Goal: Information Seeking & Learning: Learn about a topic

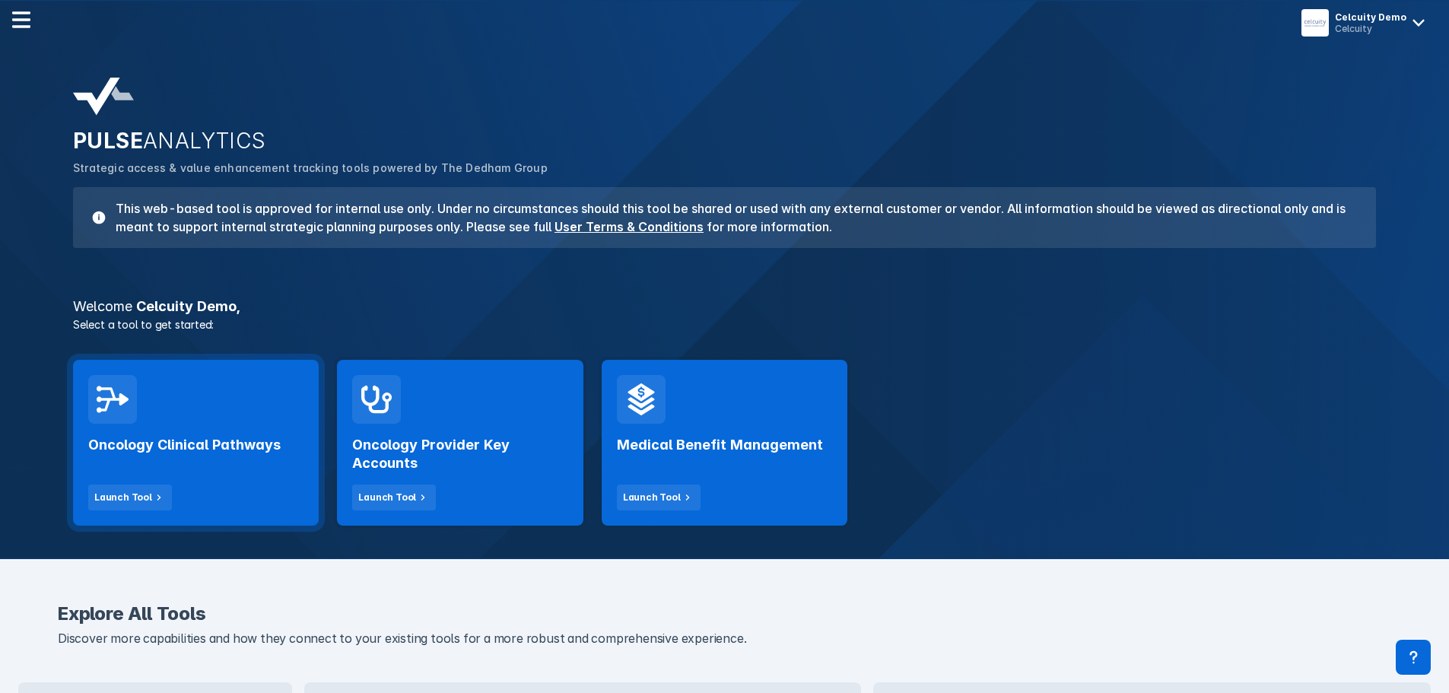
click at [147, 447] on h2 "Oncology Clinical Pathways" at bounding box center [184, 445] width 192 height 18
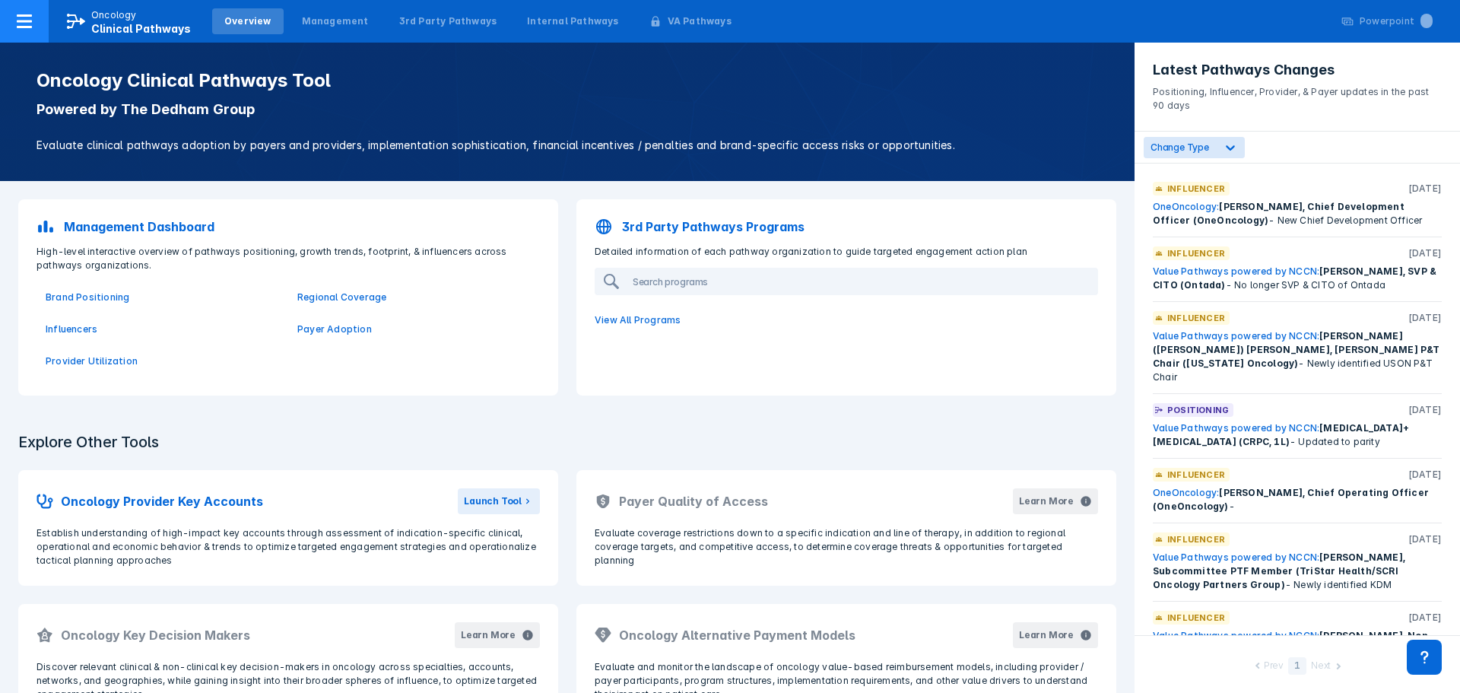
click at [22, 20] on icon at bounding box center [24, 21] width 18 height 18
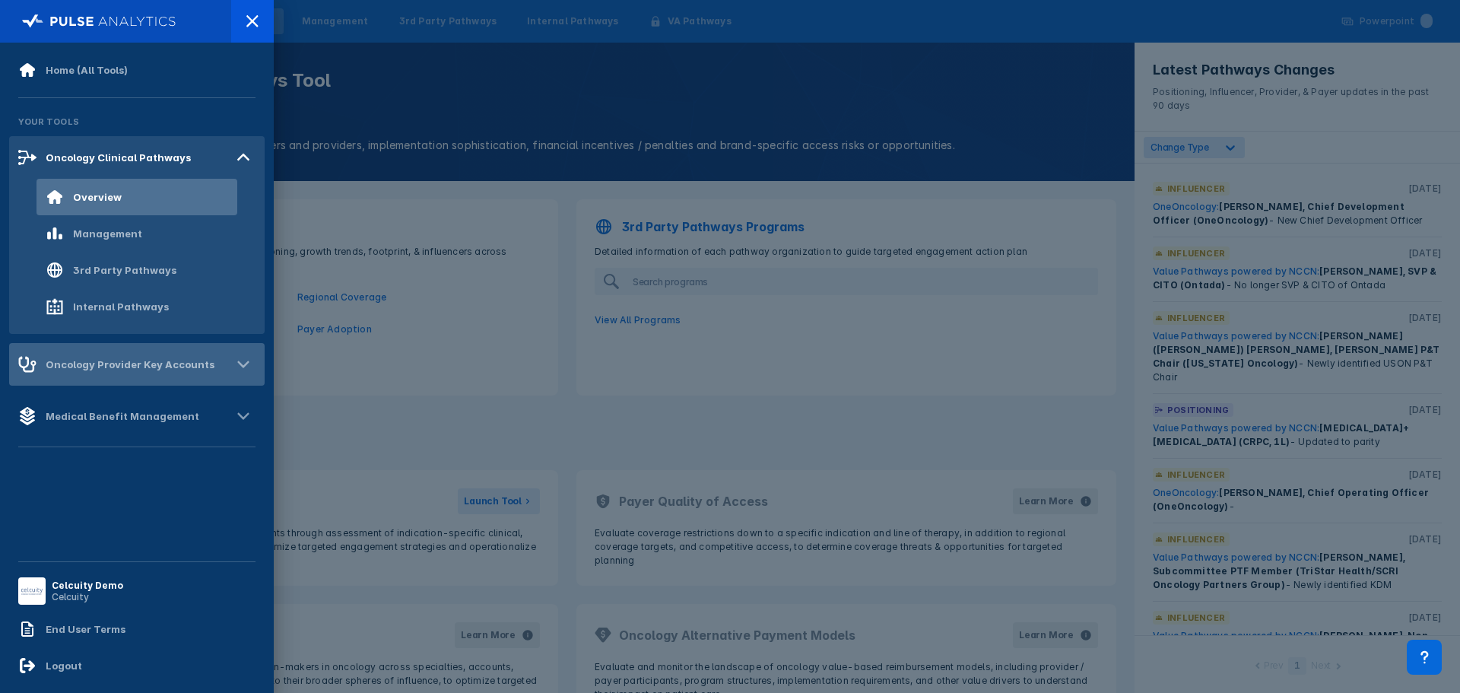
click at [97, 367] on div "Oncology Provider Key Accounts" at bounding box center [130, 364] width 169 height 12
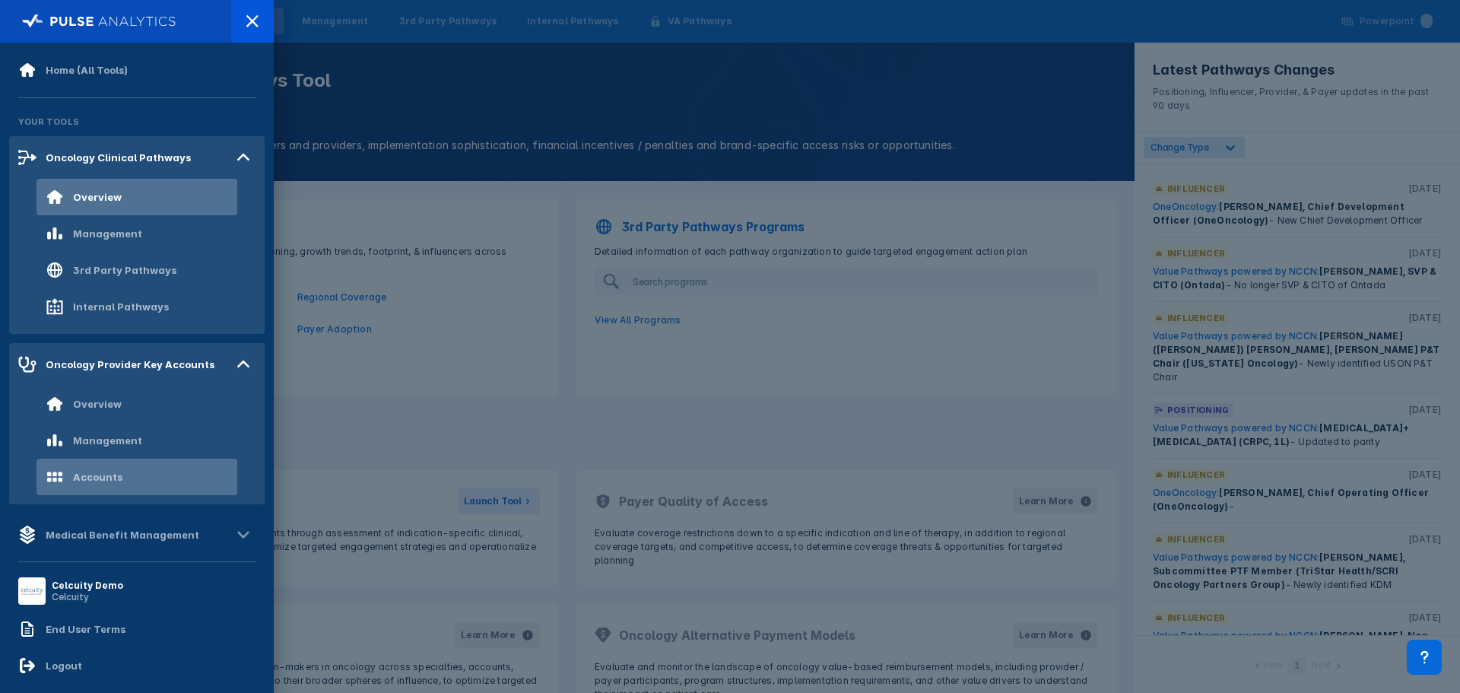
click at [119, 470] on div "Accounts" at bounding box center [84, 477] width 77 height 18
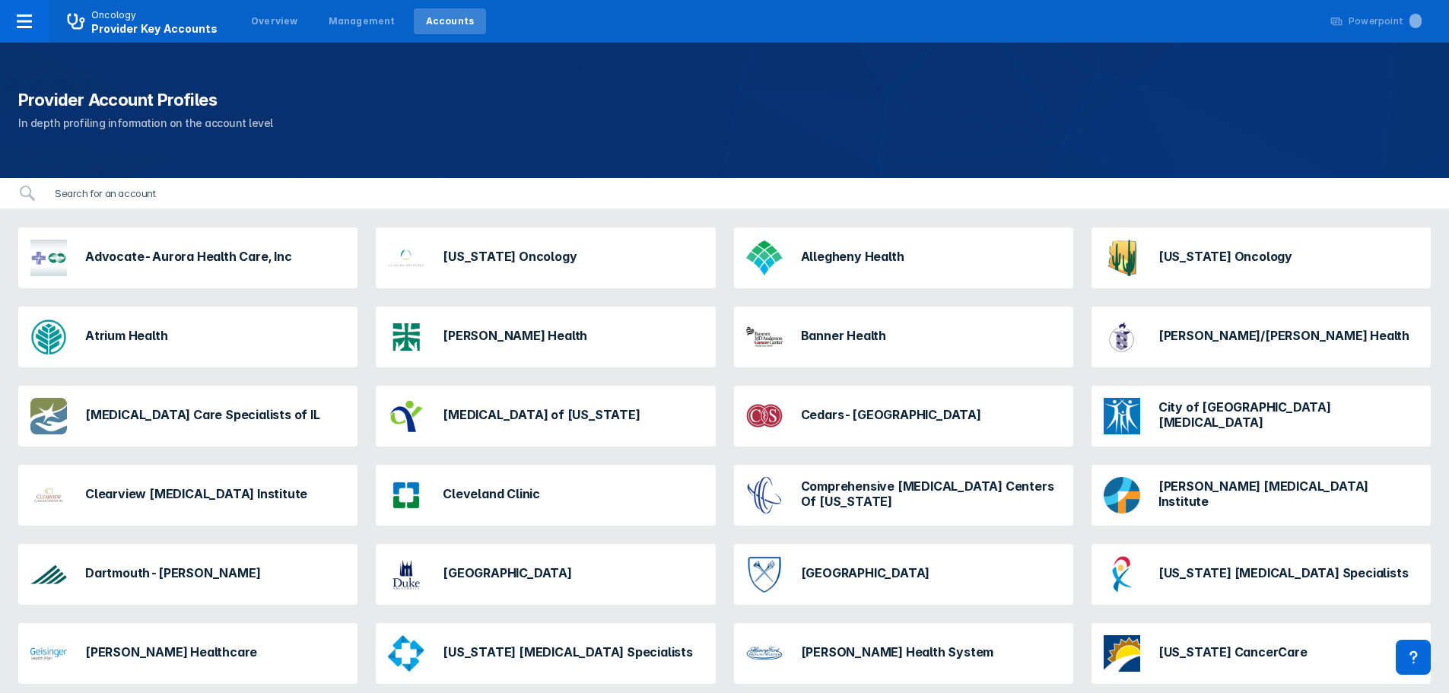
click at [100, 194] on input "search" at bounding box center [738, 193] width 1385 height 30
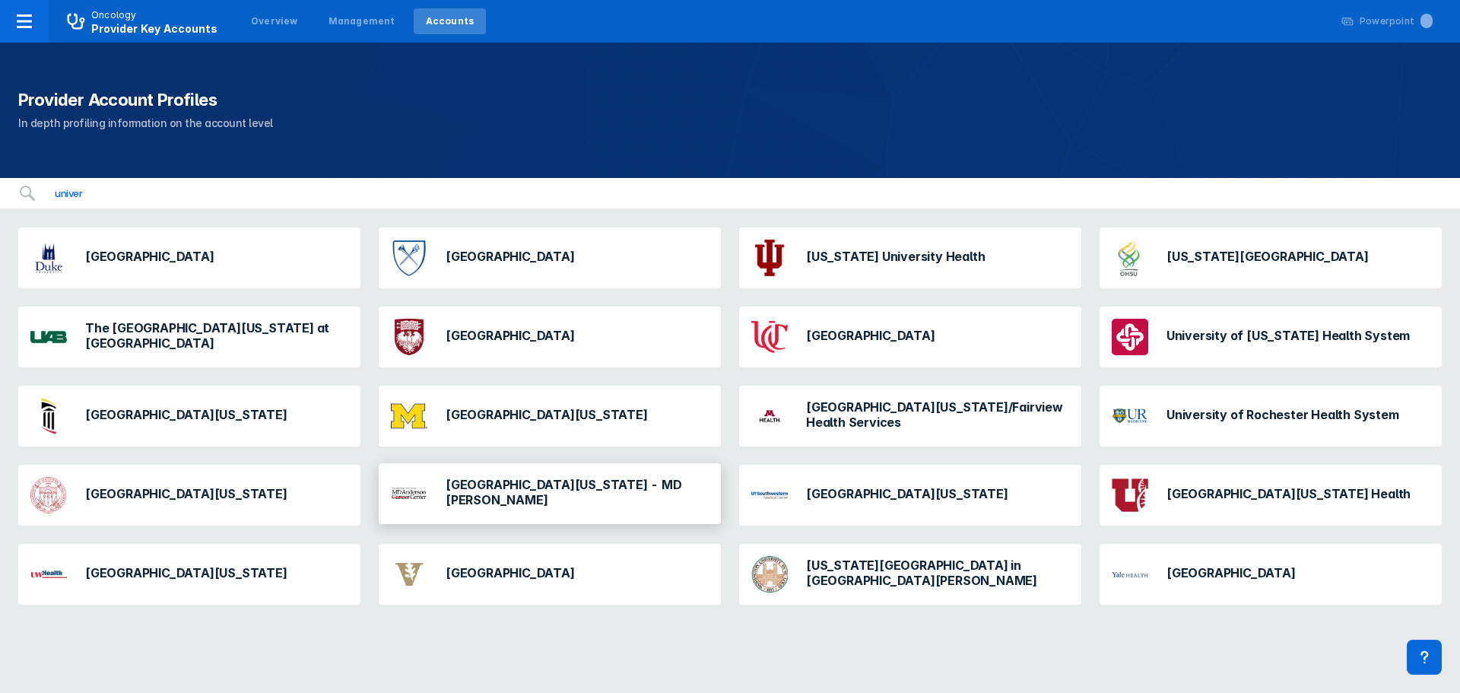
type input "univer"
click at [456, 503] on div "[GEOGRAPHIC_DATA][US_STATE] - MD [PERSON_NAME]" at bounding box center [550, 493] width 330 height 49
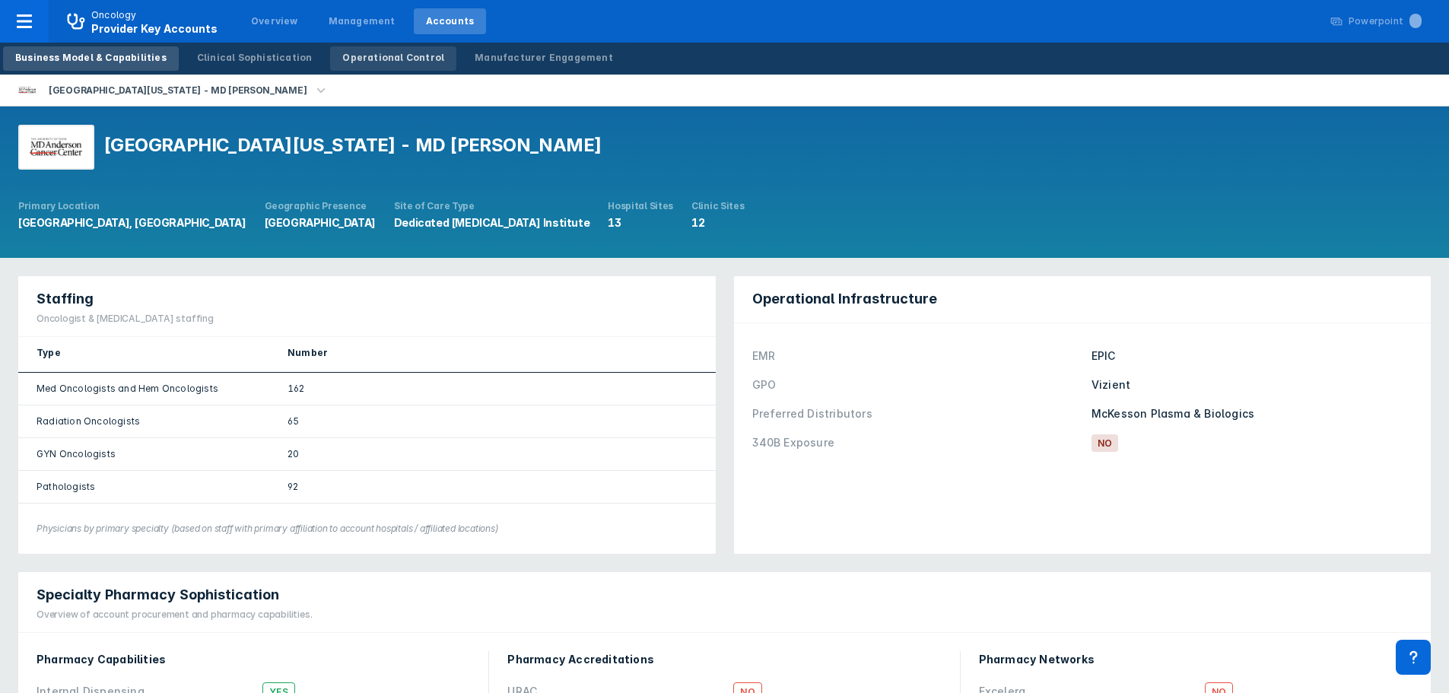
click at [357, 63] on div "Operational Control" at bounding box center [393, 58] width 102 height 14
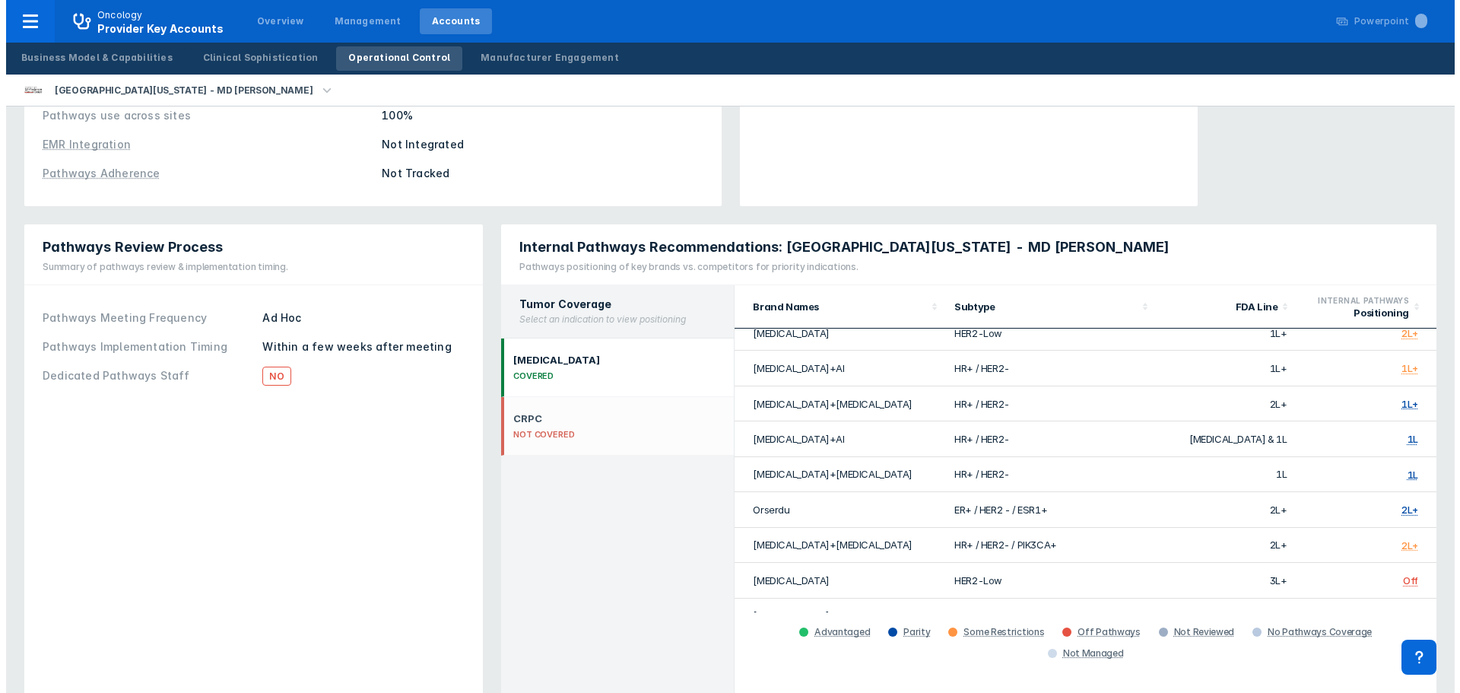
scroll to position [304, 0]
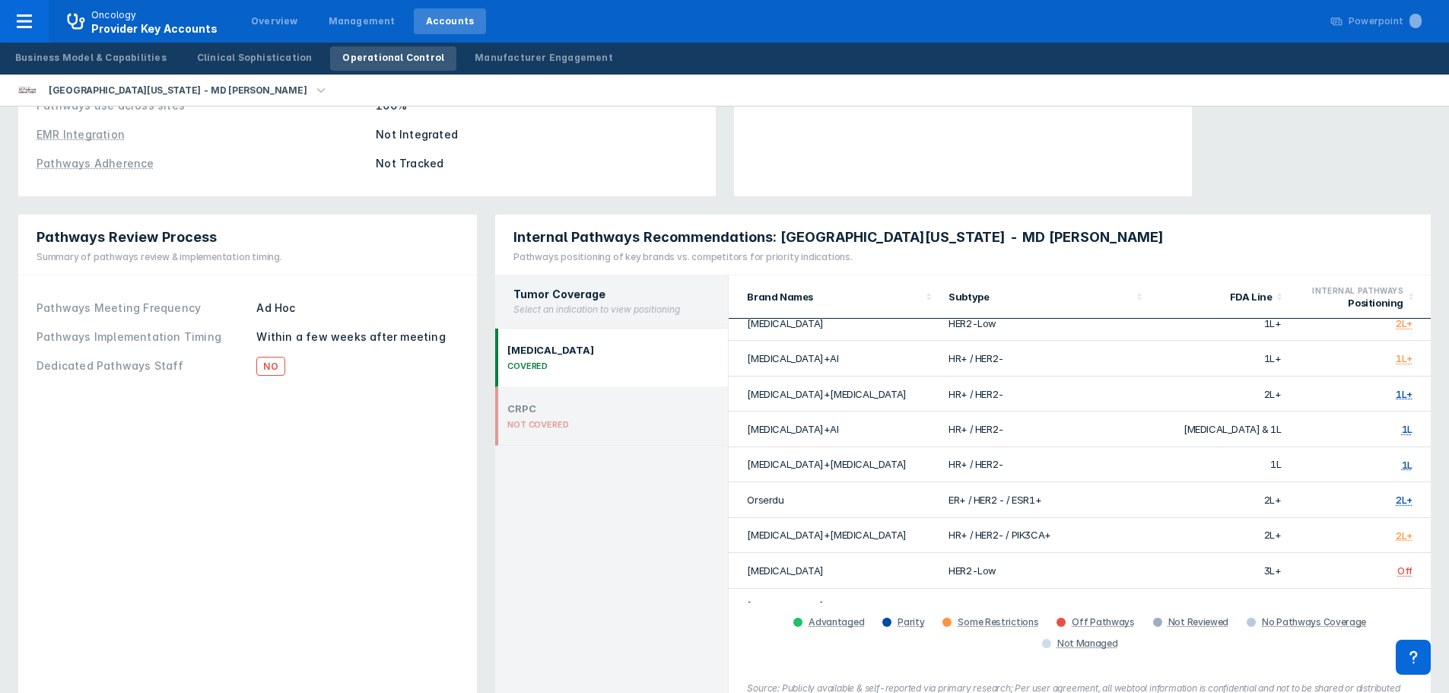
drag, startPoint x: 1310, startPoint y: 0, endPoint x: 329, endPoint y: 446, distance: 1078.2
click at [329, 446] on div "Pathways Review Process Summary of pathways review & implementation timing. Pat…" at bounding box center [247, 477] width 459 height 526
click at [317, 90] on icon "button" at bounding box center [321, 89] width 8 height 5
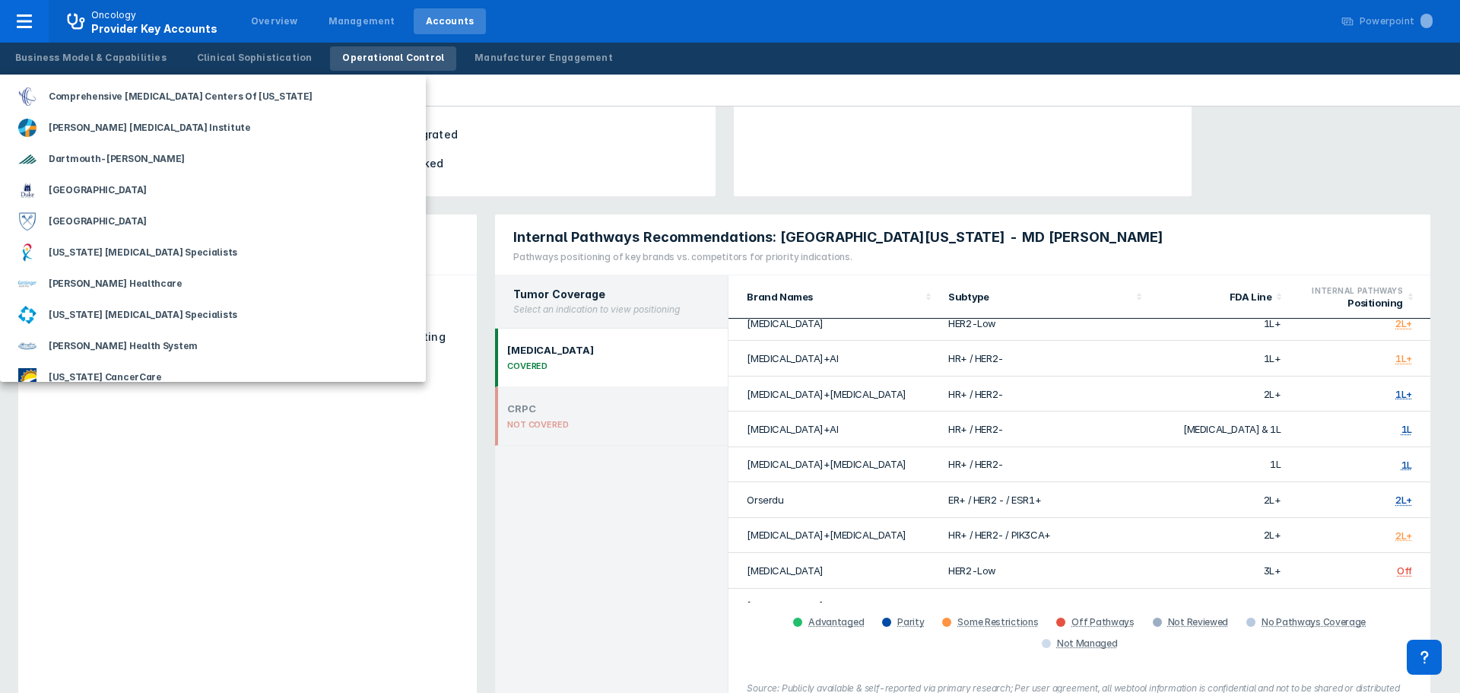
scroll to position [456, 0]
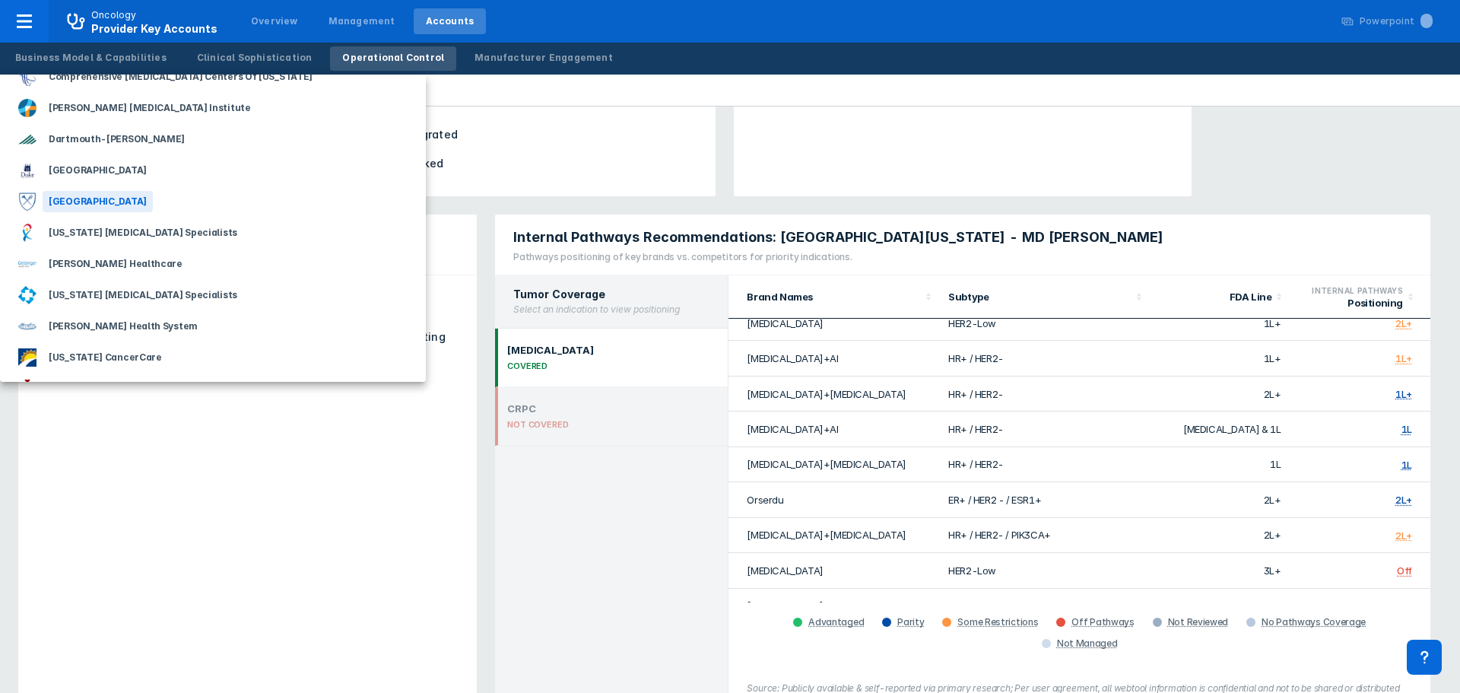
click at [83, 200] on div "[GEOGRAPHIC_DATA]" at bounding box center [98, 201] width 110 height 21
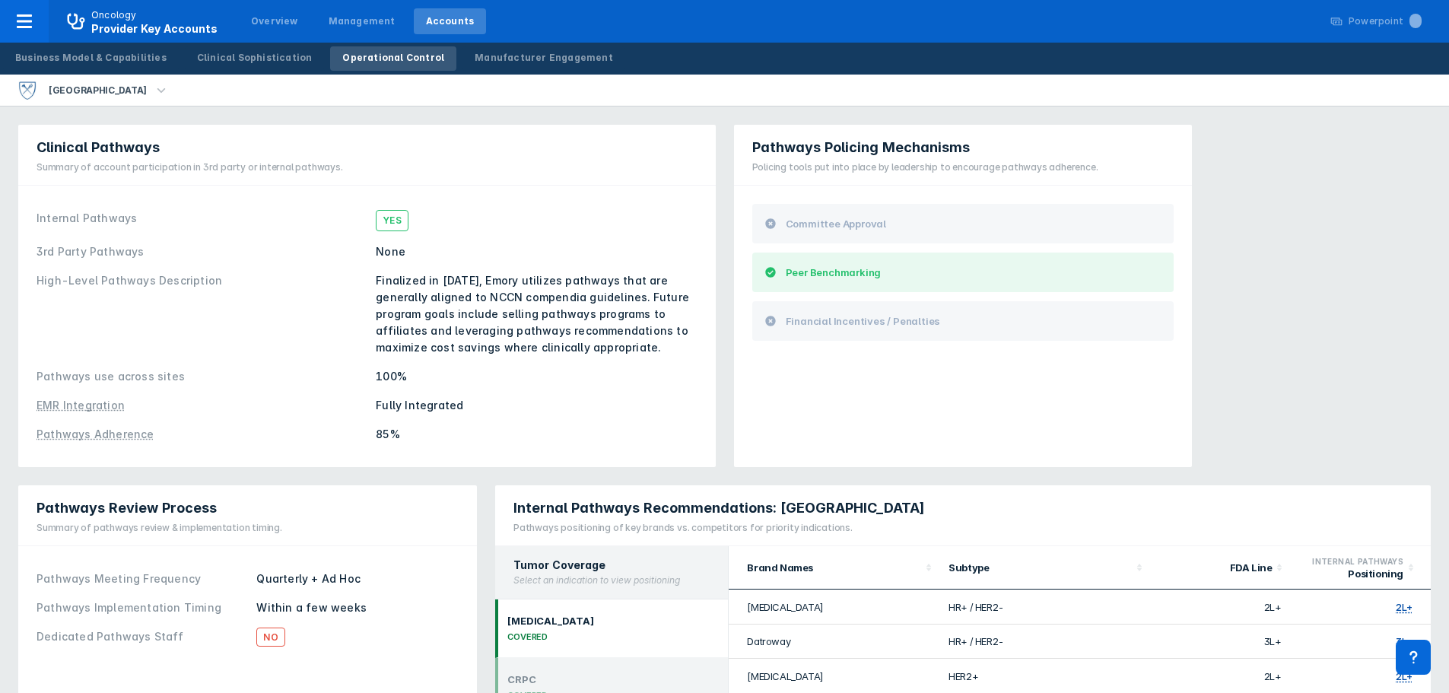
click at [157, 91] on icon "button" at bounding box center [161, 89] width 8 height 5
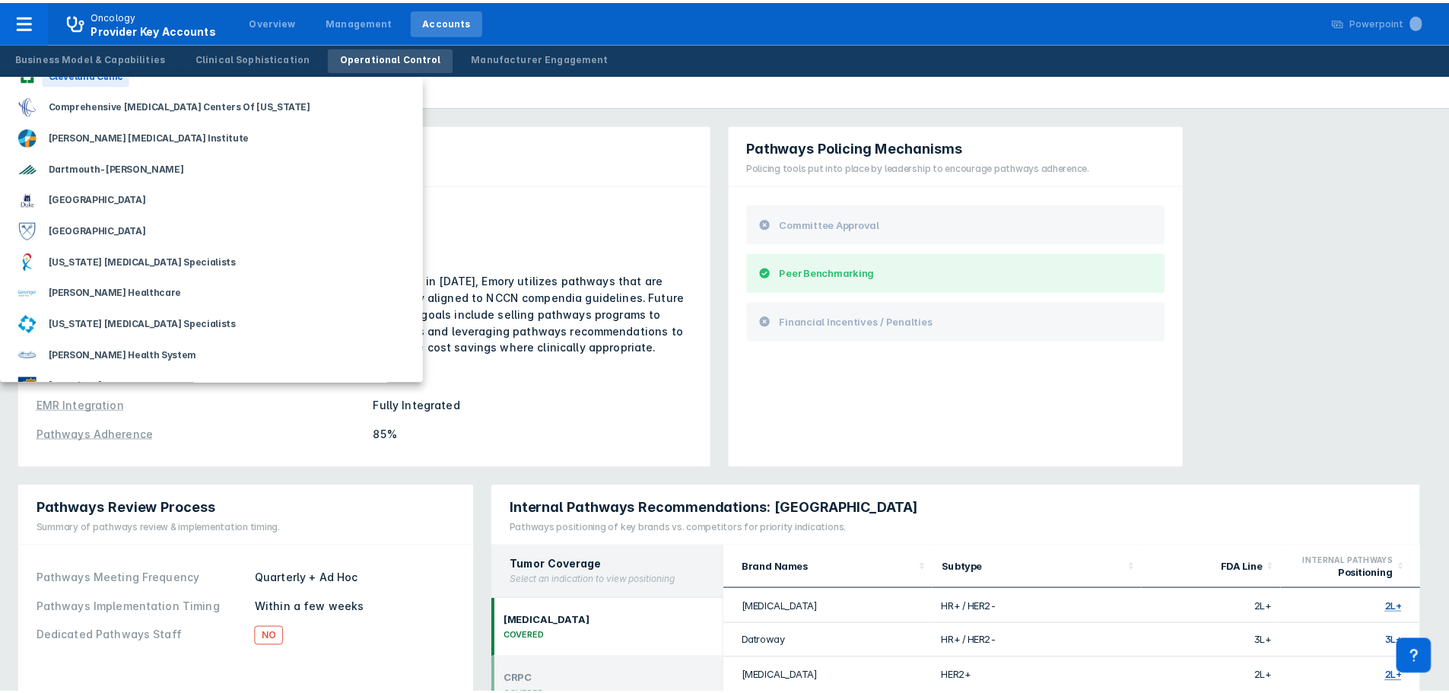
scroll to position [456, 0]
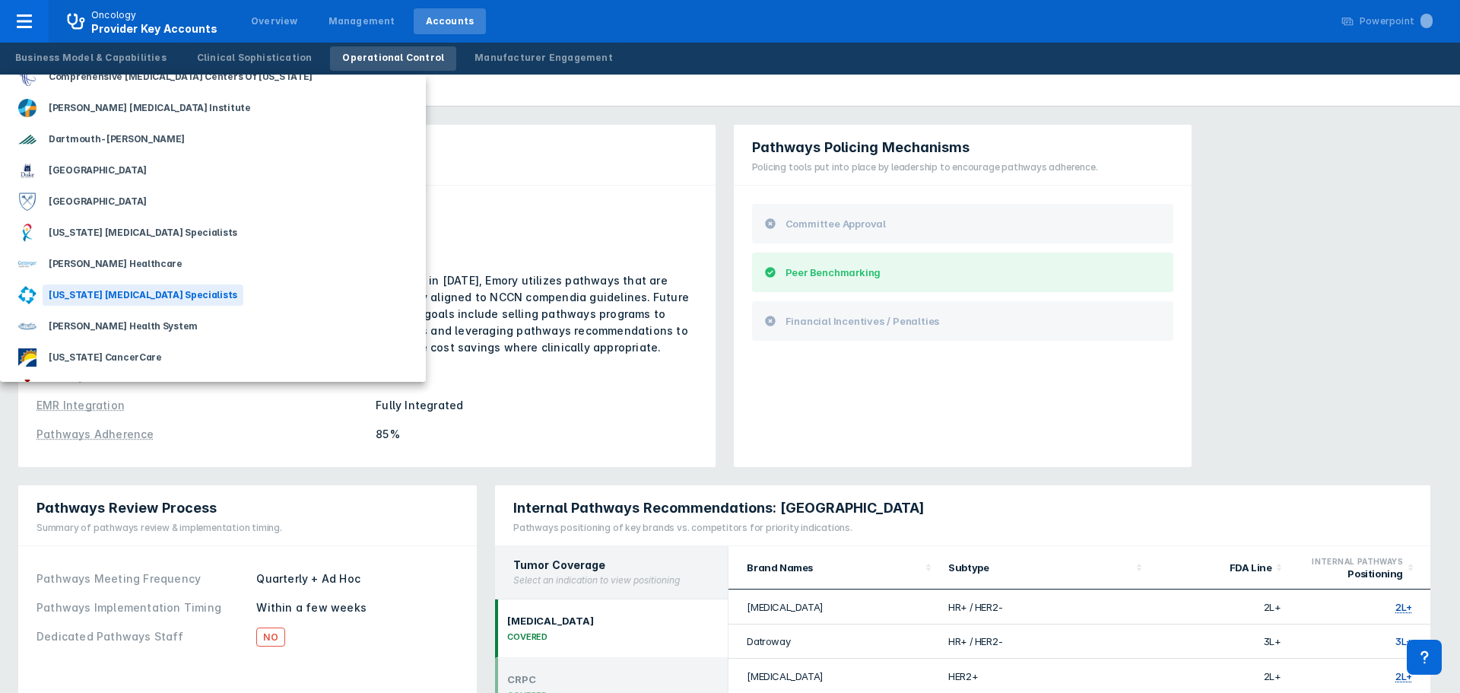
click at [126, 297] on div "[US_STATE] [MEDICAL_DATA] Specialists" at bounding box center [143, 294] width 201 height 21
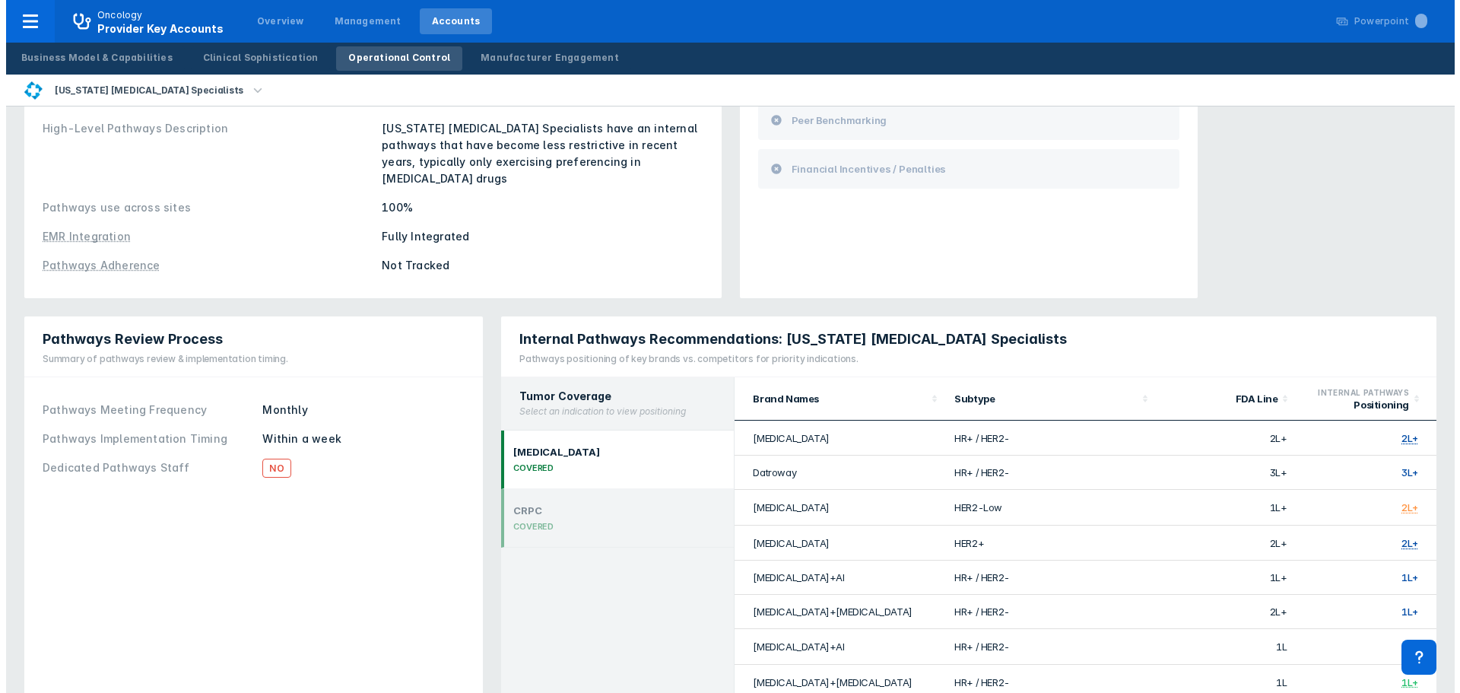
scroll to position [76, 0]
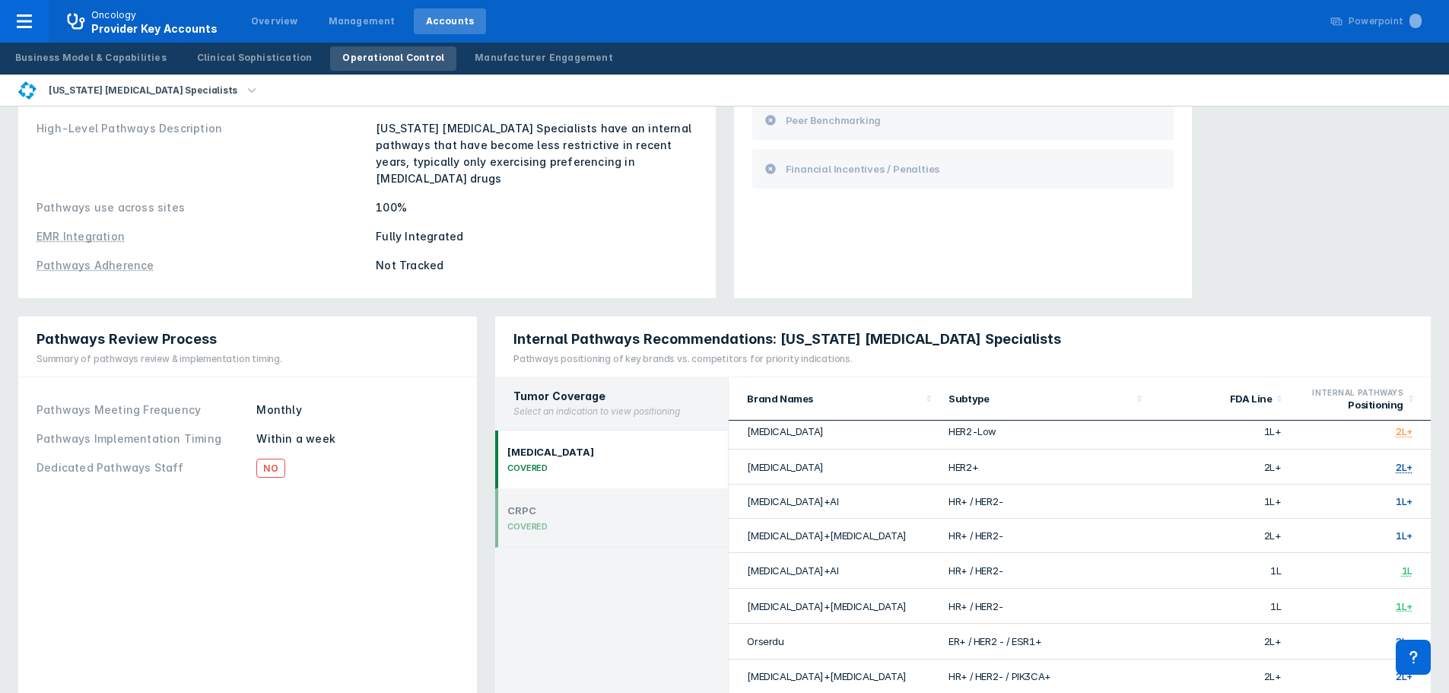
click at [243, 90] on icon "button" at bounding box center [251, 90] width 17 height 17
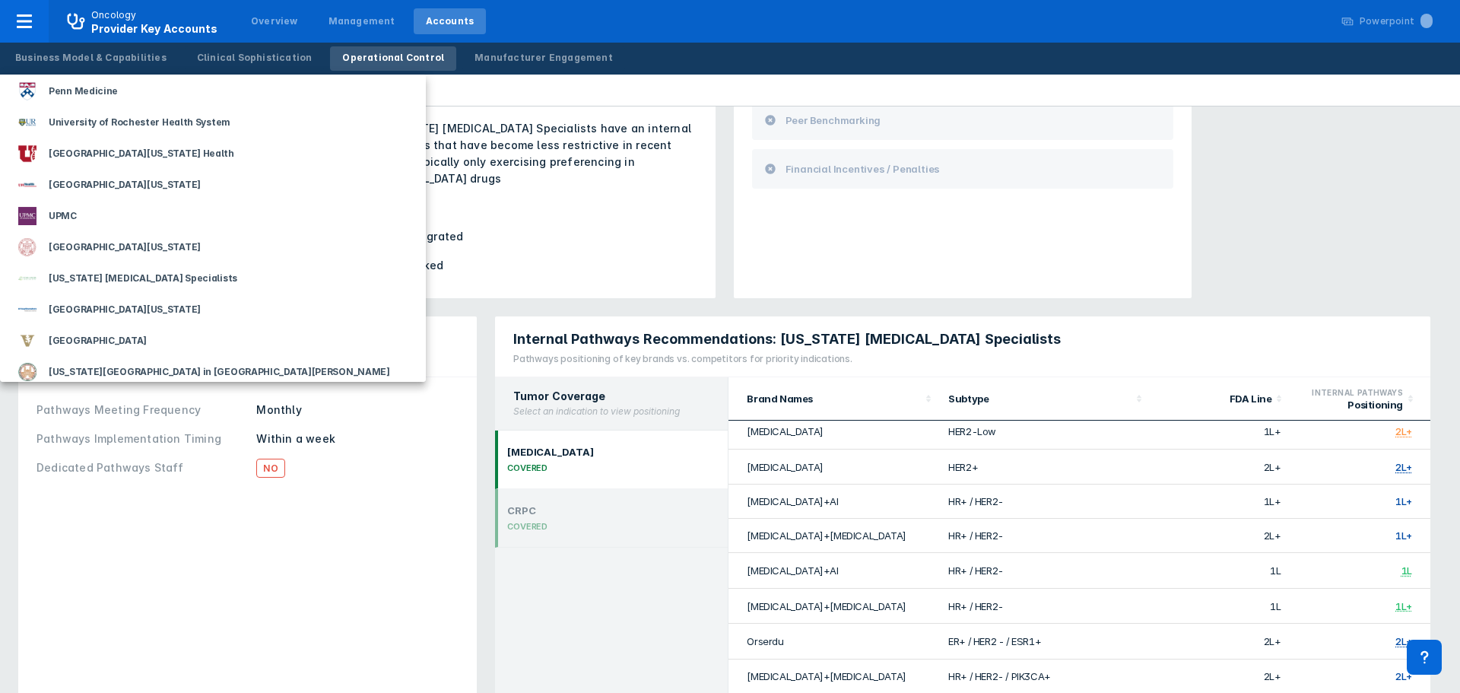
scroll to position [2324, 0]
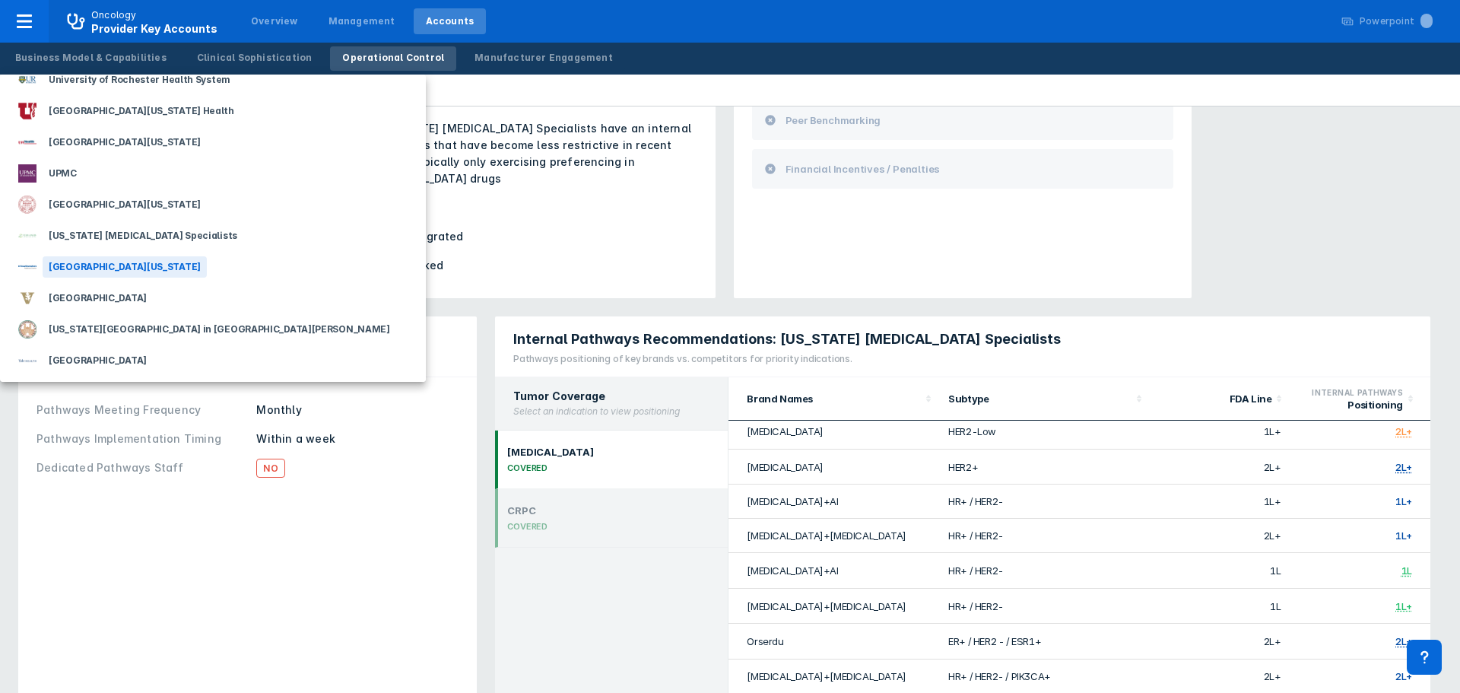
click at [207, 261] on div "[GEOGRAPHIC_DATA][US_STATE]" at bounding box center [125, 266] width 164 height 21
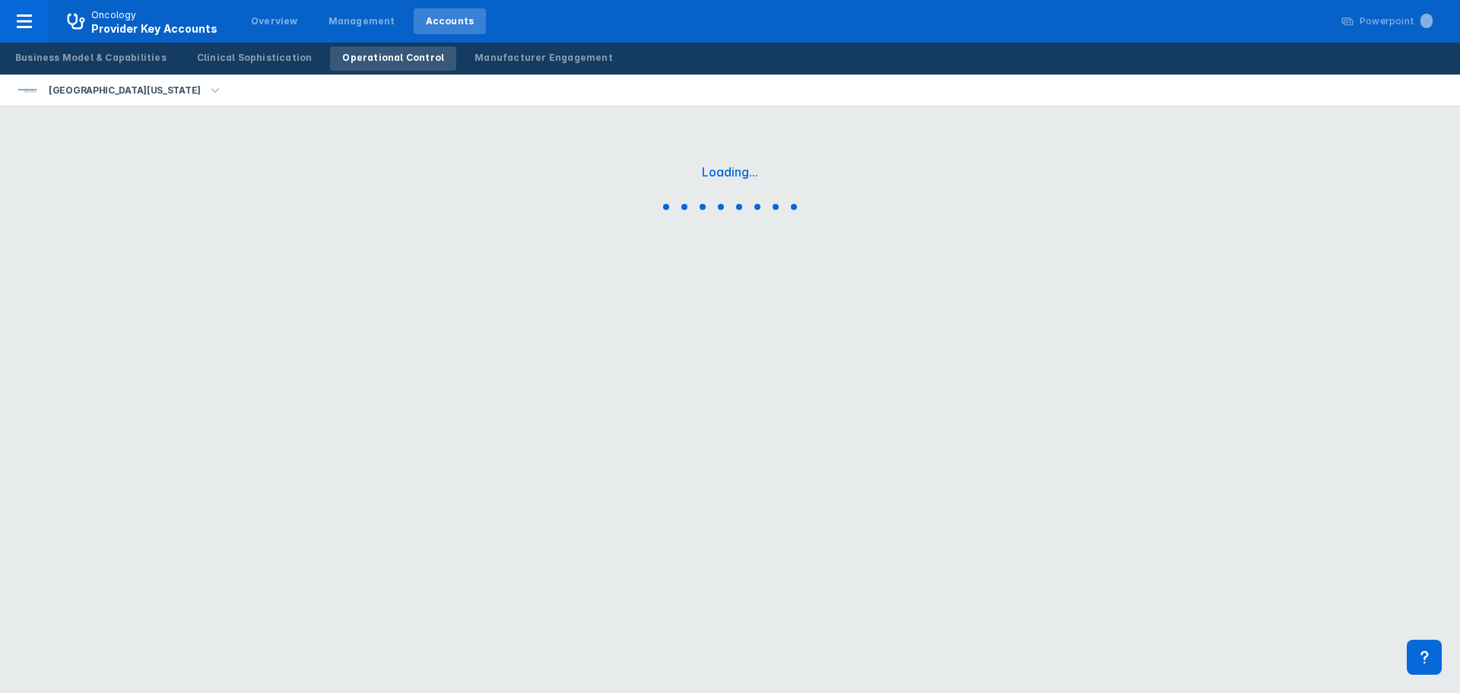
click at [224, 89] on icon "button" at bounding box center [215, 90] width 17 height 17
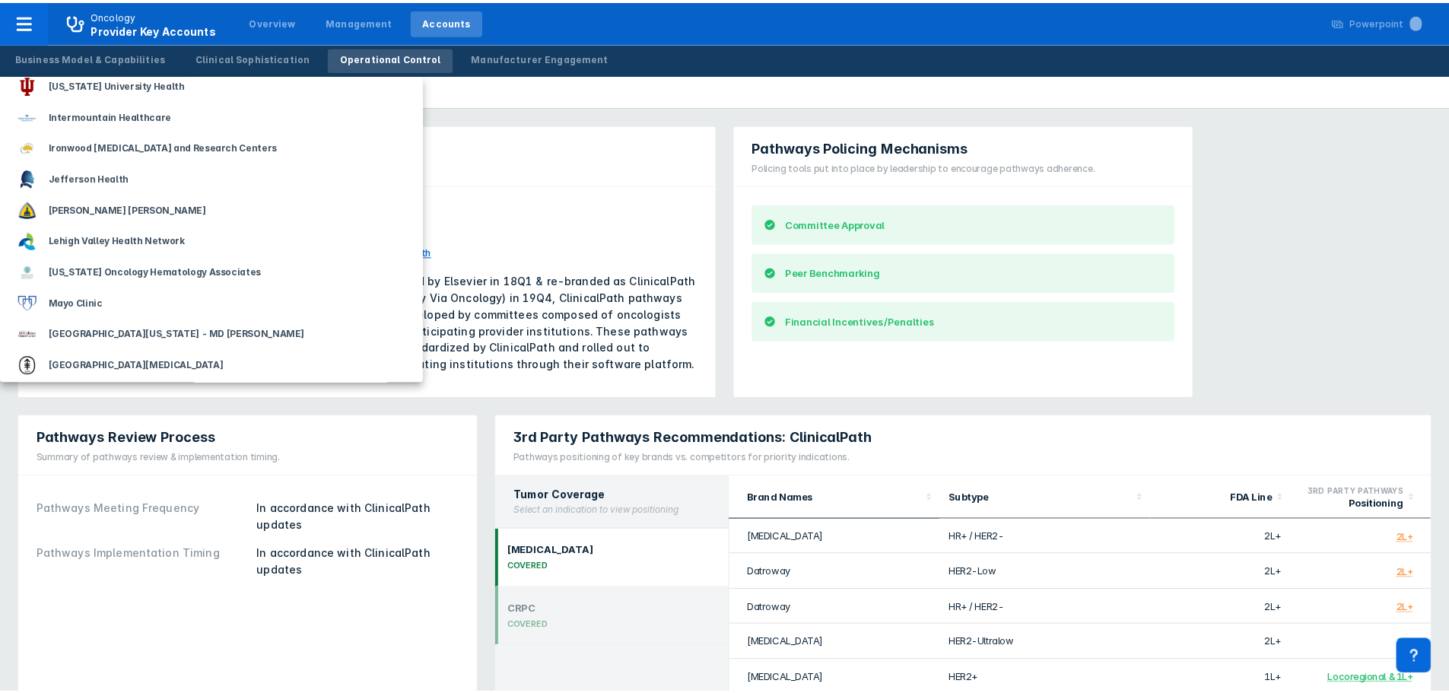
scroll to position [837, 0]
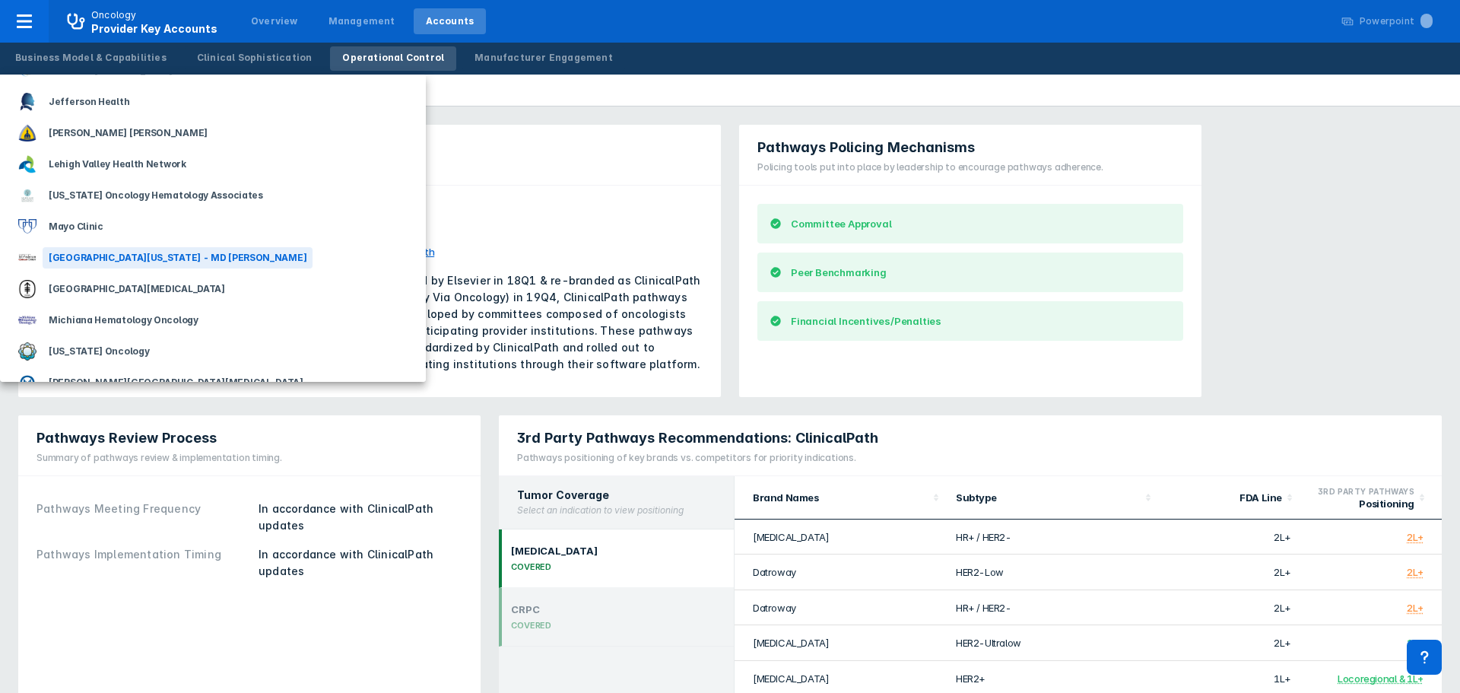
click at [187, 258] on div "[GEOGRAPHIC_DATA][US_STATE] - MD [PERSON_NAME]" at bounding box center [178, 257] width 270 height 21
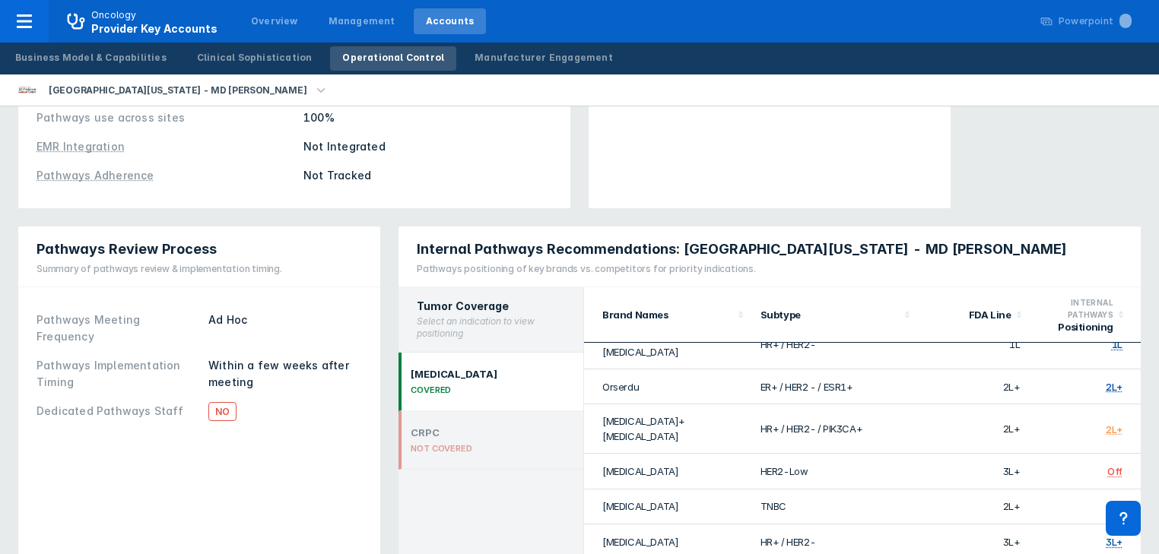
scroll to position [281, 0]
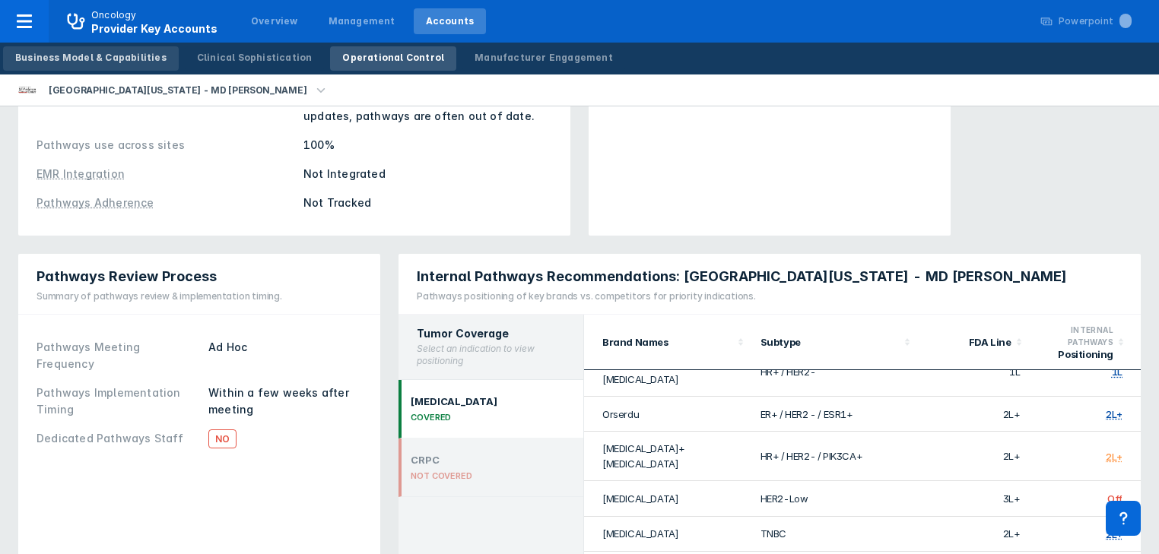
click at [101, 56] on div "Business Model & Capabilities" at bounding box center [90, 58] width 151 height 14
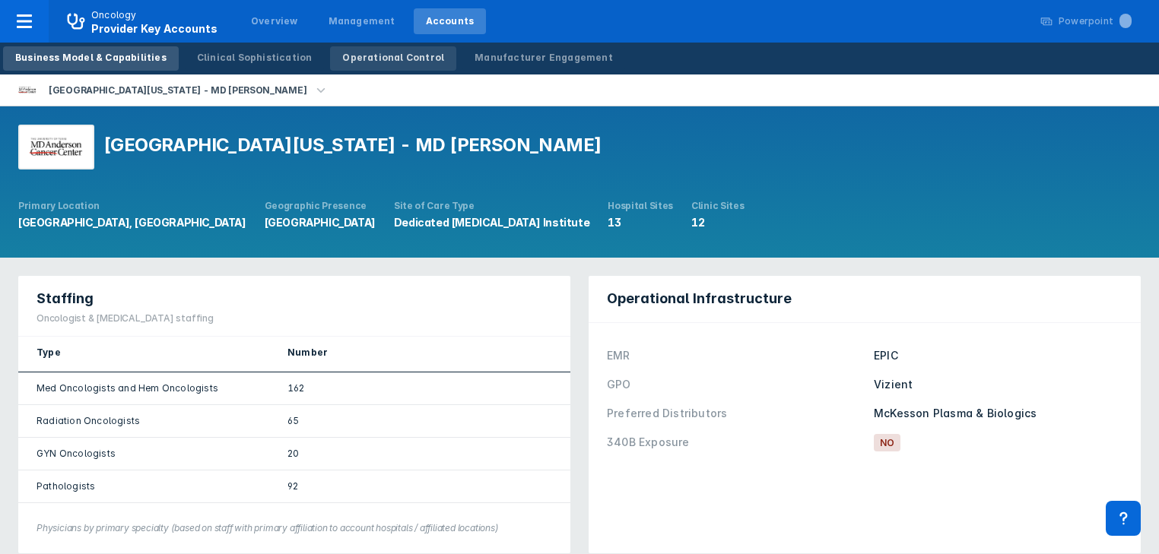
click at [364, 58] on div "Operational Control" at bounding box center [393, 58] width 102 height 14
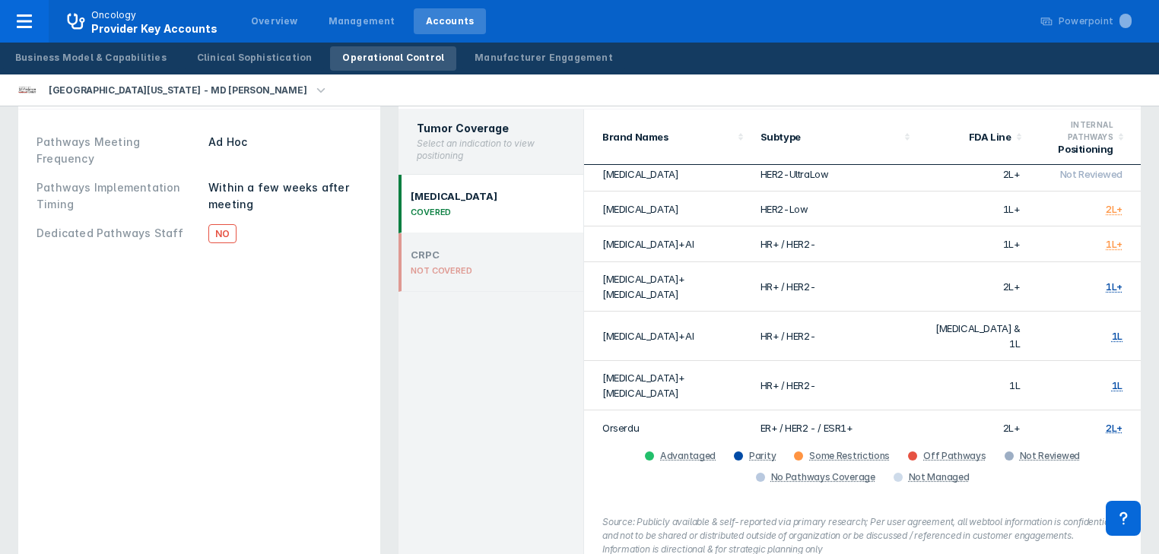
scroll to position [88, 0]
